Goal: Information Seeking & Learning: Check status

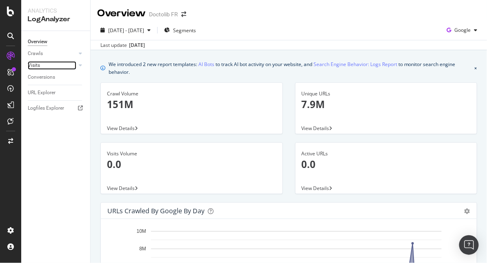
click at [70, 63] on div at bounding box center [72, 65] width 8 height 8
